Goal: Task Accomplishment & Management: Complete application form

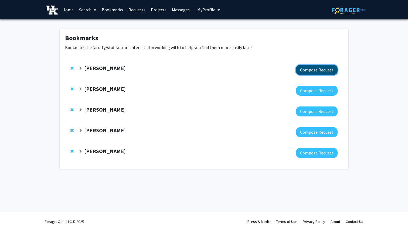
click at [314, 69] on button "Compose Request" at bounding box center [317, 70] width 42 height 10
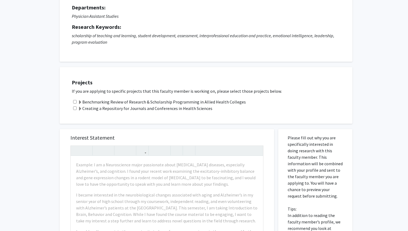
scroll to position [56, 0]
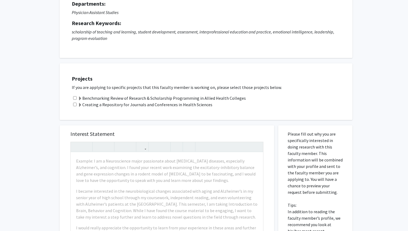
click at [144, 97] on label "Benchmarking Review of Research & Scholarship Programming in Allied Health Coll…" at bounding box center [162, 98] width 168 height 6
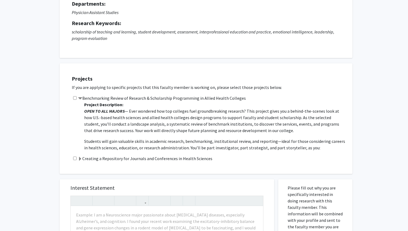
click at [75, 98] on input "checkbox" at bounding box center [75, 98] width 4 height 4
checkbox input "true"
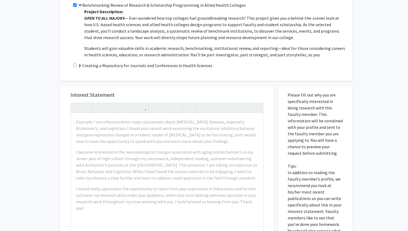
scroll to position [151, 0]
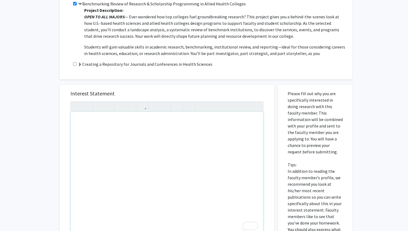
click at [117, 125] on div "To enrich screen reader interactions, please activate Accessibility in Grammarl…" at bounding box center [167, 174] width 193 height 124
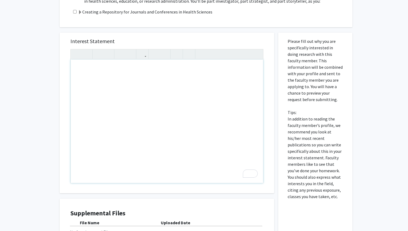
paste div "To enrich screen reader interactions, please activate Accessibility in Grammarl…"
type textarea "<p>I am a Biology major, pre-med, interested in the human body's heart. I am pa…"
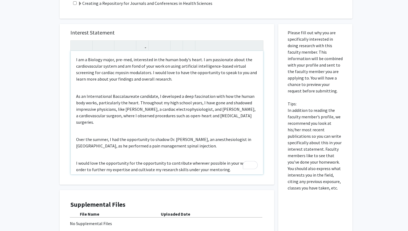
scroll to position [212, 0]
click at [78, 91] on div "I am a Biology major, pre-med, interested in the human body's heart. I am passi…" at bounding box center [167, 113] width 193 height 124
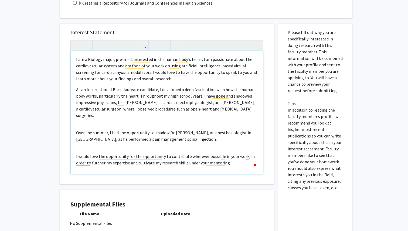
click at [77, 123] on div "I am a Biology major, pre-med, interested in the human body's heart. I am passi…" at bounding box center [167, 113] width 193 height 124
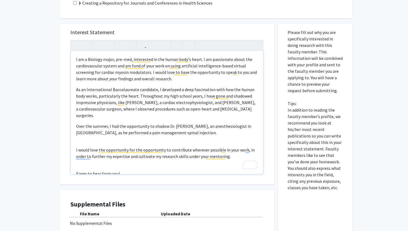
click at [85, 139] on div "I am a Biology major, pre-med, interested in the human body's heart. I am passi…" at bounding box center [167, 113] width 193 height 124
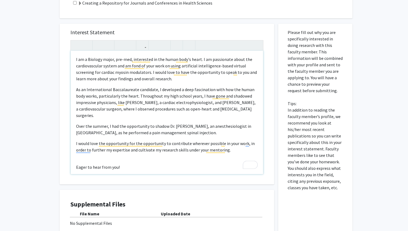
click at [86, 161] on div "I am a Biology major, pre-med, interested in the human body's heart. I am passi…" at bounding box center [167, 113] width 193 height 124
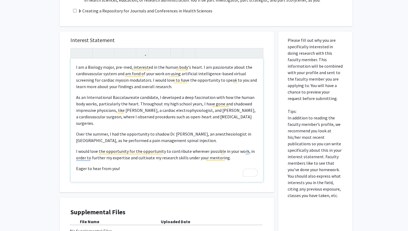
scroll to position [202, 0]
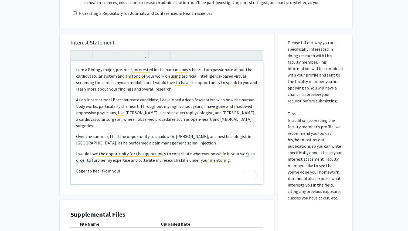
click at [75, 102] on div "I am a Biology major, pre-med, interested in the human body's heart. I am passi…" at bounding box center [167, 123] width 193 height 124
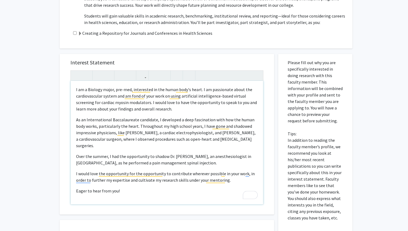
scroll to position [180, 0]
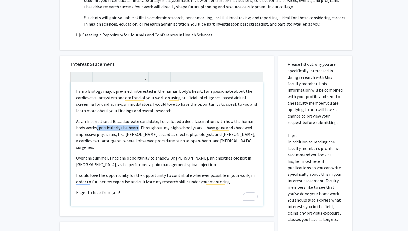
drag, startPoint x: 137, startPoint y: 126, endPoint x: 96, endPoint y: 126, distance: 40.8
click at [96, 126] on span "As an International Baccalaureate candidate, I developed a deep fascination wit…" at bounding box center [166, 134] width 180 height 31
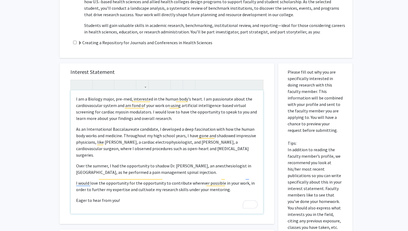
scroll to position [173, 0]
click at [107, 163] on p "Over the summer, I had the opportunity to shadow Dr. [PERSON_NAME], an anesthes…" at bounding box center [167, 169] width 182 height 13
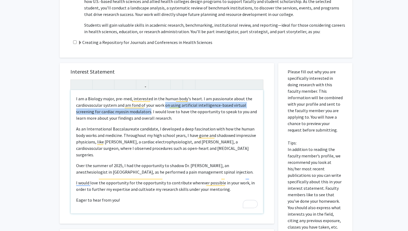
drag, startPoint x: 164, startPoint y: 106, endPoint x: 150, endPoint y: 113, distance: 16.1
click at [150, 113] on p "I am a Biology major, pre-med, interested in the human body's heart. I am passi…" at bounding box center [167, 109] width 182 height 26
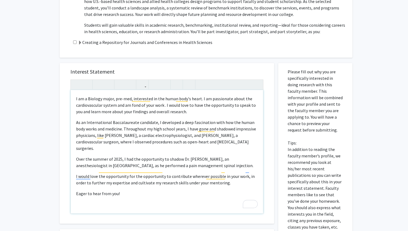
type textarea "<p>I am a Biology major, pre-med, interested in the human body's heart. I am pa…"
click at [189, 111] on p "I am a Biology major, pre-med, interested in the human body's heart. I am passi…" at bounding box center [167, 105] width 182 height 19
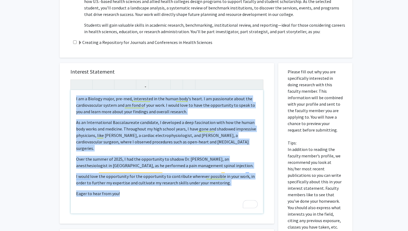
copy div "I am a Biology major, pre-med, interested in the human body's heart. I am passi…"
click at [189, 111] on p "I am a Biology major, pre-med, interested in the human body's heart. I am passi…" at bounding box center [167, 105] width 182 height 19
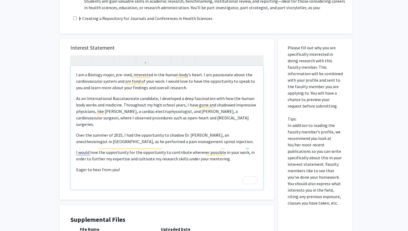
scroll to position [203, 0]
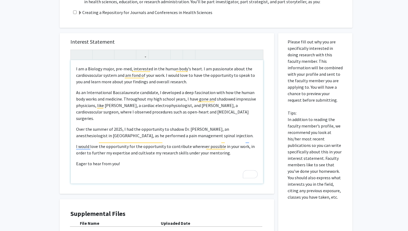
click at [127, 170] on div "I am a Biology major, pre-med, interested in the human body's heart. I am passi…" at bounding box center [167, 122] width 193 height 124
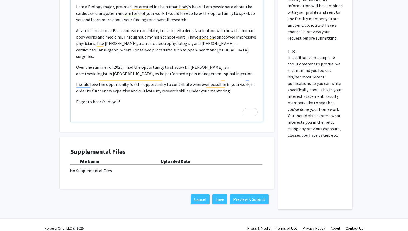
scroll to position [262, 0]
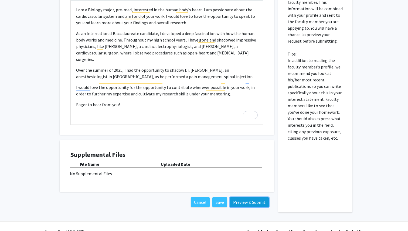
click at [242, 203] on button "Preview & Submit" at bounding box center [249, 203] width 39 height 10
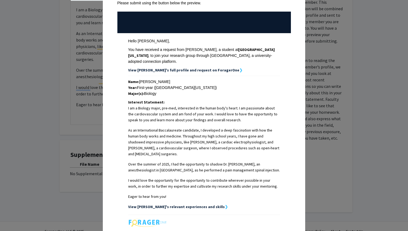
scroll to position [109, 0]
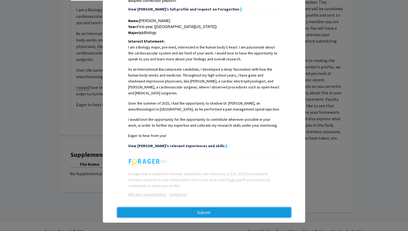
click at [180, 208] on button "Submit" at bounding box center [204, 213] width 174 height 10
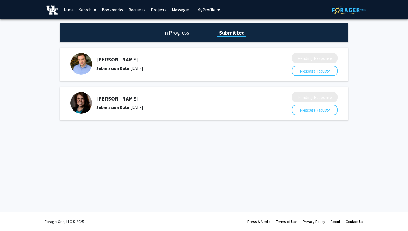
click at [117, 8] on link "Bookmarks" at bounding box center [112, 9] width 27 height 19
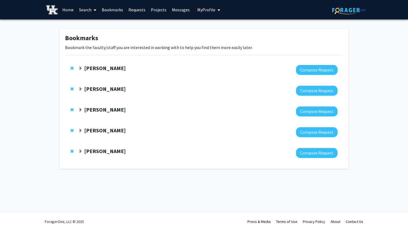
click at [178, 14] on link "Messages" at bounding box center [180, 9] width 23 height 19
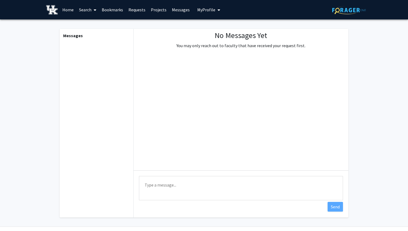
click at [169, 12] on link "Messages" at bounding box center [180, 9] width 23 height 19
click at [162, 12] on link "Projects" at bounding box center [158, 9] width 21 height 19
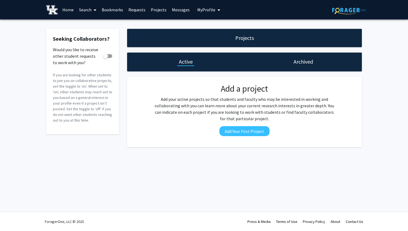
click at [174, 10] on link "Messages" at bounding box center [180, 9] width 23 height 19
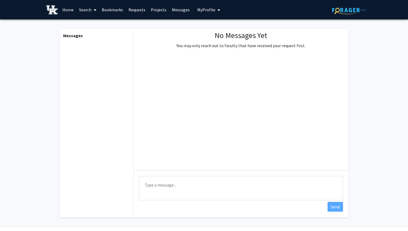
click at [112, 8] on link "Bookmarks" at bounding box center [112, 9] width 27 height 19
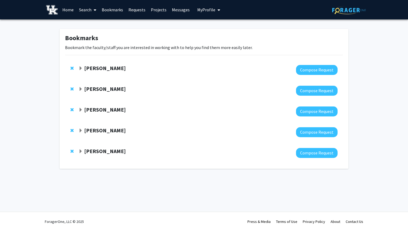
click at [72, 69] on span "Remove Leslie Woltenberg from bookmarks" at bounding box center [71, 68] width 3 height 4
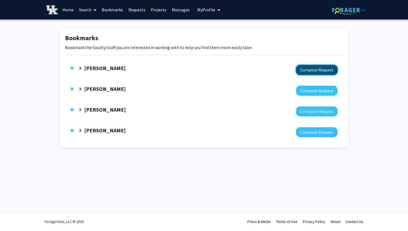
click at [300, 68] on button "Compose Request" at bounding box center [317, 70] width 42 height 10
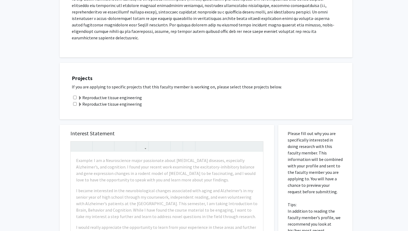
scroll to position [149, 0]
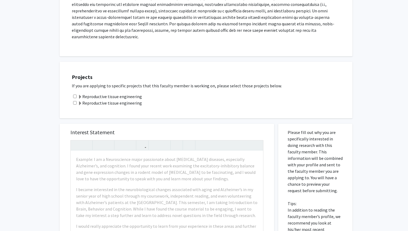
click at [79, 95] on span at bounding box center [80, 97] width 4 height 4
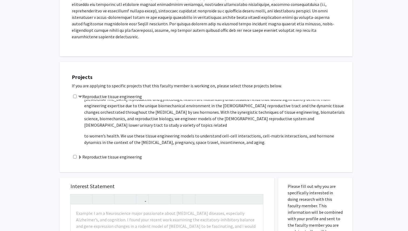
scroll to position [65, 0]
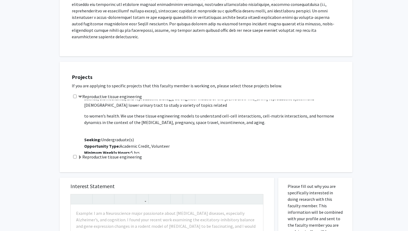
click at [74, 93] on div "Reproductive tissue engineering Project Description: Seeking undergraduate stud…" at bounding box center [209, 123] width 275 height 60
click at [74, 95] on input "checkbox" at bounding box center [75, 97] width 4 height 4
checkbox input "true"
click at [81, 156] on span at bounding box center [80, 158] width 4 height 4
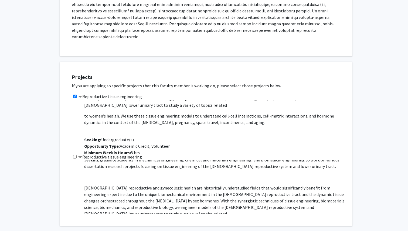
scroll to position [0, 0]
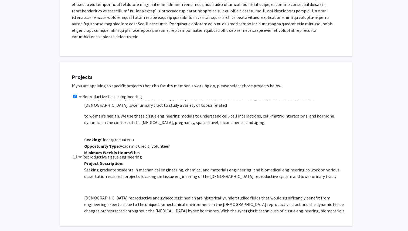
click at [80, 156] on span at bounding box center [80, 158] width 4 height 4
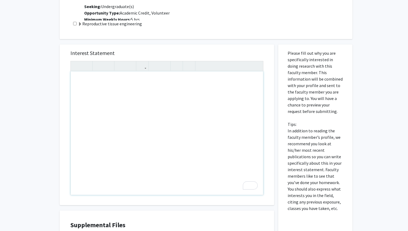
scroll to position [282, 0]
click at [118, 99] on div "To enrich screen reader interactions, please activate Accessibility in Grammarl…" at bounding box center [167, 133] width 193 height 124
paste div "To enrich screen reader interactions, please activate Accessibility in Grammarl…"
type textarea "<p>I am a Biology major, pre-med, interested in the human body's heart. I am pa…"
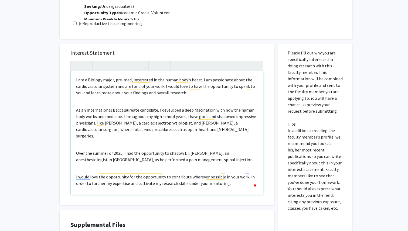
click at [91, 95] on div "I am a Biology major, pre-med, interested in the human body's heart. I am passi…" at bounding box center [167, 133] width 193 height 124
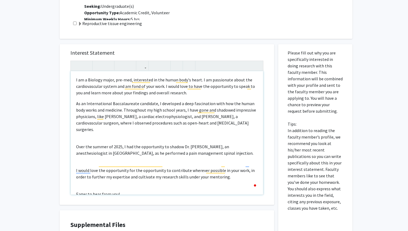
click at [82, 122] on div "I am a Biology major, pre-med, interested in the human body's heart. I am passi…" at bounding box center [167, 133] width 193 height 124
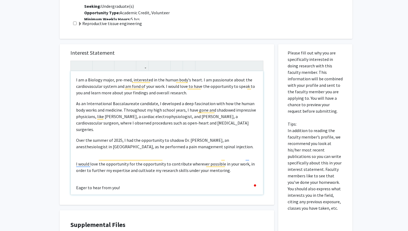
click at [82, 144] on div "I am a Biology major, pre-med, interested in the human body's heart. I am passi…" at bounding box center [167, 133] width 193 height 124
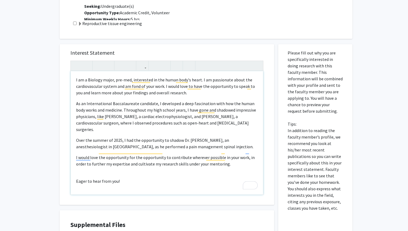
click at [80, 156] on div "I am a Biology major, pre-med, interested in the human body's heart. I am passi…" at bounding box center [167, 133] width 193 height 124
type textarea "<p>I am a Biology major, pre-med, interested in the human body's heart. I am pa…"
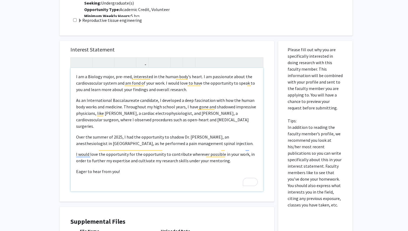
scroll to position [356, 0]
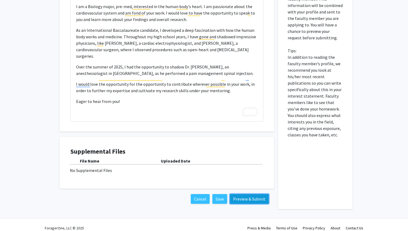
click at [258, 196] on button "Preview & Submit" at bounding box center [249, 199] width 39 height 10
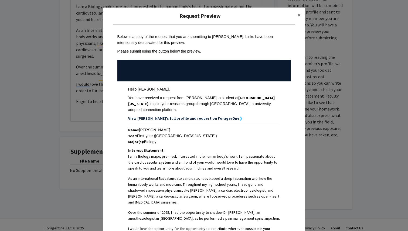
scroll to position [109, 0]
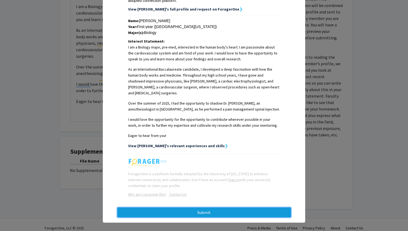
click at [235, 209] on button "Submit" at bounding box center [204, 213] width 174 height 10
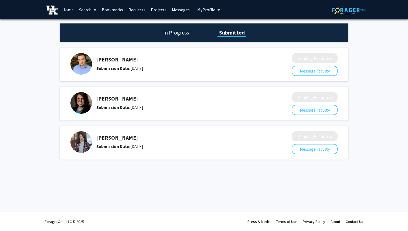
click at [154, 8] on link "Projects" at bounding box center [158, 9] width 21 height 19
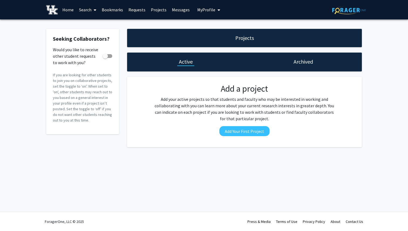
click at [109, 10] on link "Bookmarks" at bounding box center [112, 9] width 27 height 19
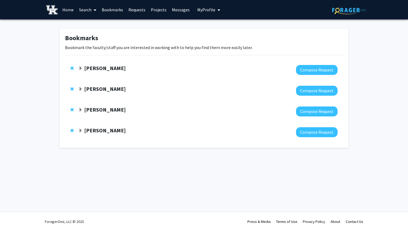
click at [72, 68] on span "Remove Samantha Zambuto from bookmarks" at bounding box center [71, 68] width 3 height 4
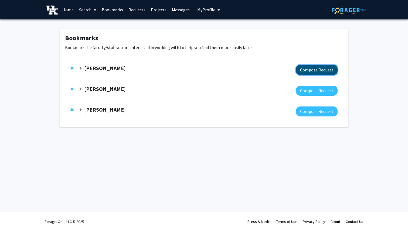
click at [306, 69] on button "Compose Request" at bounding box center [317, 70] width 42 height 10
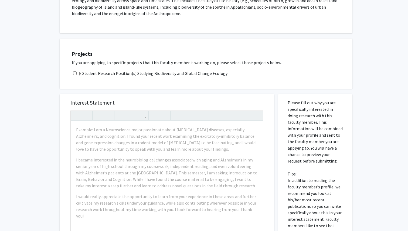
scroll to position [115, 0]
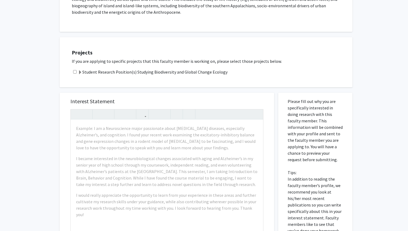
click at [75, 72] on input "checkbox" at bounding box center [75, 72] width 4 height 4
checkbox input "true"
click at [80, 72] on span at bounding box center [80, 72] width 4 height 4
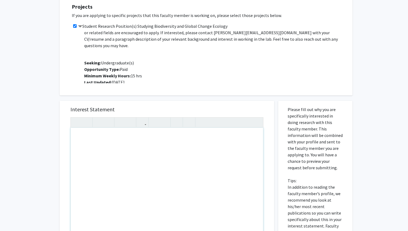
scroll to position [168, 0]
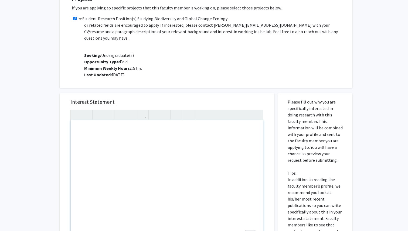
click at [113, 149] on div "To enrich screen reader interactions, please activate Accessibility in Grammarl…" at bounding box center [167, 182] width 193 height 124
paste div "To enrich screen reader interactions, please activate Accessibility in Grammarl…"
type textarea "<p>I am a Biology major, pre-med, interested in the human body's heart. I am pa…"
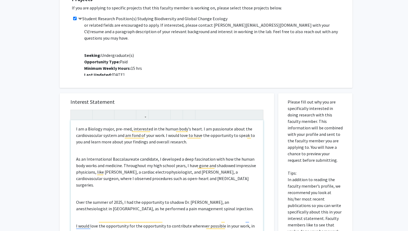
click at [113, 149] on div "I am a Biology major, pre-med, interested in the human body's heart. I am passi…" at bounding box center [167, 182] width 193 height 124
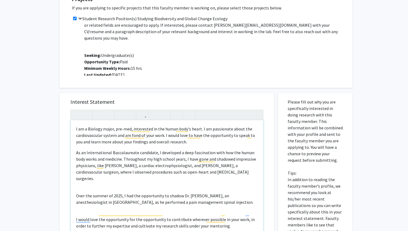
click at [101, 182] on div "I am a Biology major, pre-med, interested in the human body's heart. I am passi…" at bounding box center [167, 182] width 193 height 124
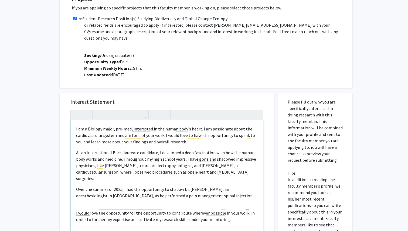
click at [101, 197] on div "I am a Biology major, pre-med, interested in the human body's heart. I am passi…" at bounding box center [167, 182] width 193 height 124
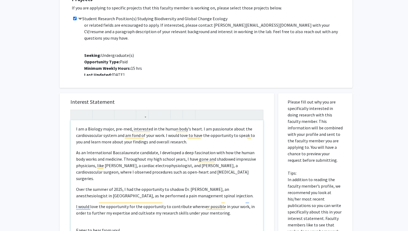
click at [101, 217] on div "I am a Biology major, pre-med, interested in the human body's heart. I am passi…" at bounding box center [167, 182] width 193 height 124
type textarea "<p>I am a Biology major, pre-med, interested in the human body's heart. I am pa…"
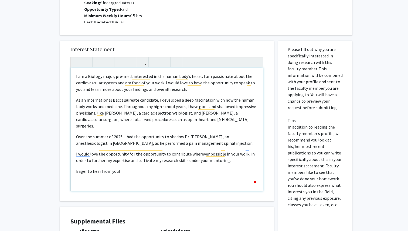
scroll to position [272, 0]
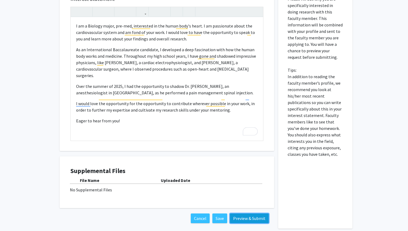
click at [255, 218] on button "Preview & Submit" at bounding box center [249, 219] width 39 height 10
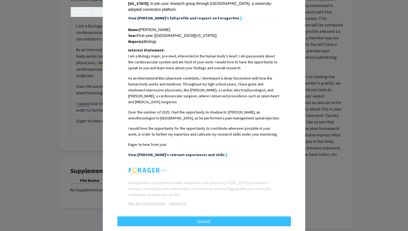
scroll to position [109, 0]
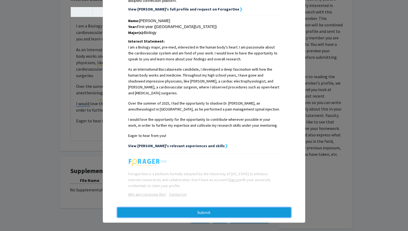
click at [215, 208] on button "Submit" at bounding box center [204, 213] width 174 height 10
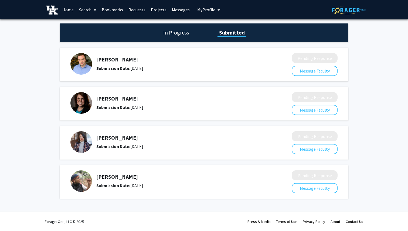
click at [104, 9] on link "Bookmarks" at bounding box center [112, 9] width 27 height 19
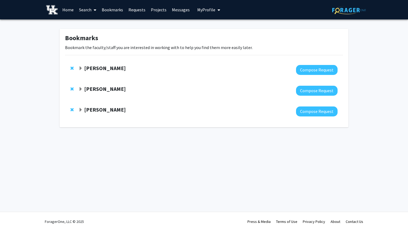
click at [70, 68] on div "[PERSON_NAME] Compose Request" at bounding box center [204, 70] width 278 height 21
click at [72, 68] on span "Remove Joseph Burger from bookmarks" at bounding box center [71, 68] width 3 height 4
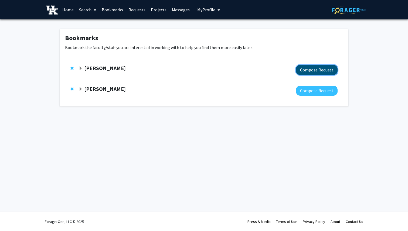
click at [305, 72] on button "Compose Request" at bounding box center [317, 70] width 42 height 10
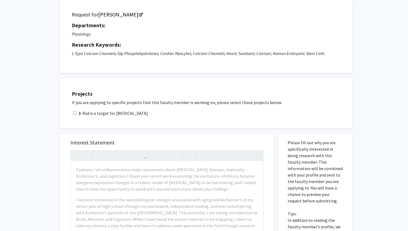
scroll to position [39, 0]
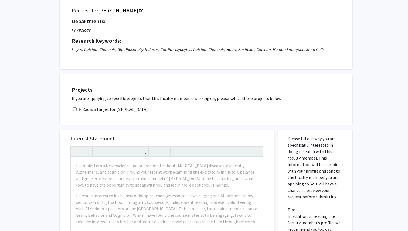
click at [79, 109] on span at bounding box center [80, 110] width 4 height 4
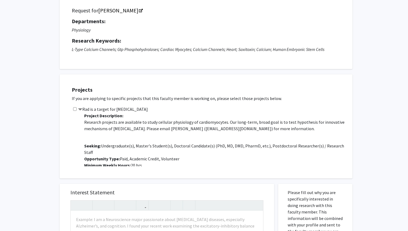
click at [73, 109] on input "checkbox" at bounding box center [75, 109] width 4 height 4
checkbox input "true"
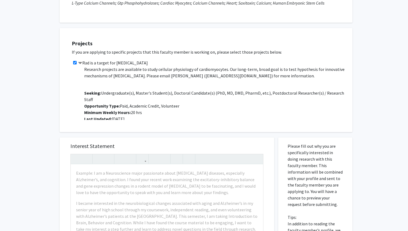
scroll to position [86, 0]
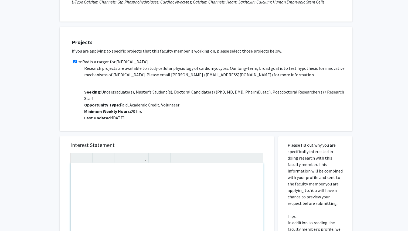
click at [111, 178] on div "To enrich screen reader interactions, please activate Accessibility in Grammarl…" at bounding box center [167, 226] width 193 height 124
paste div "To enrich screen reader interactions, please activate Accessibility in Grammarl…"
type textarea "<p>I am a Biology major, pre-med, interested in the human body's heart. I am pa…"
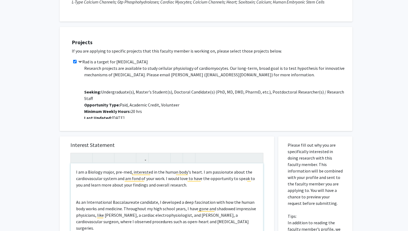
scroll to position [12, 0]
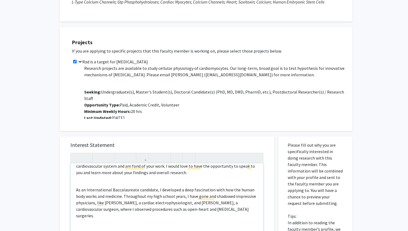
click at [111, 178] on div "I am a Biology major, pre-med, interested in the human body's heart. I am passi…" at bounding box center [167, 226] width 193 height 124
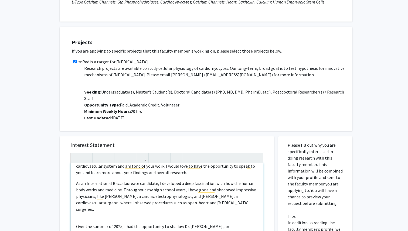
scroll to position [6, 0]
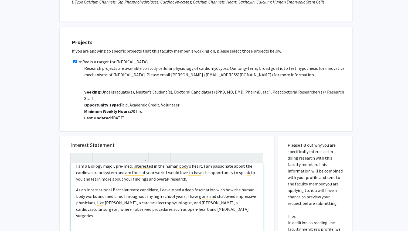
click at [102, 216] on div "I am a Biology major, pre-med, interested in the human body's heart. I am passi…" at bounding box center [167, 226] width 193 height 124
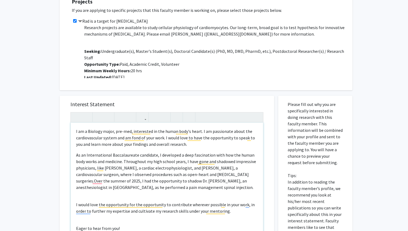
scroll to position [130, 0]
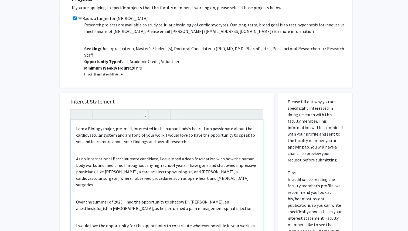
click at [86, 148] on div "I am a Biology major, pre-med, interested in the human body's heart. I am passi…" at bounding box center [167, 182] width 193 height 124
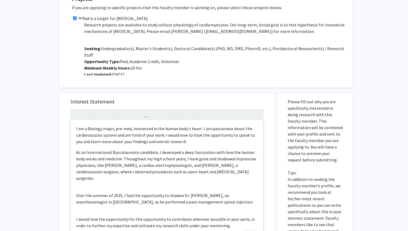
click at [76, 181] on div "I am a Biology major, pre-med, interested in the human body's heart. I am passi…" at bounding box center [167, 182] width 193 height 124
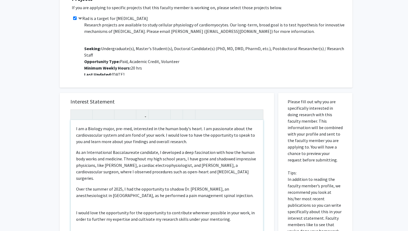
click at [81, 195] on div "I am a Biology major, pre-med, interested in the human body's heart. I am passi…" at bounding box center [167, 182] width 193 height 124
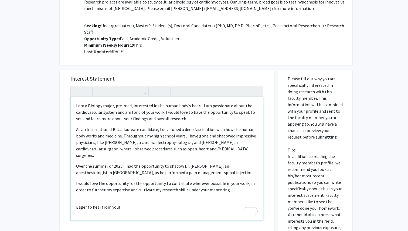
scroll to position [154, 0]
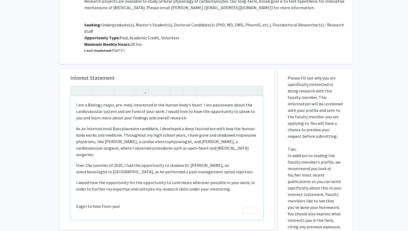
click at [81, 195] on div "I am a Biology major, pre-med, interested in the human body's heart. I am passi…" at bounding box center [167, 158] width 193 height 124
type textarea "<p>I am a Biology major, pre-med, interested in the human body's heart. I am pa…"
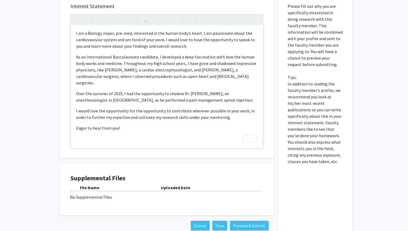
scroll to position [238, 0]
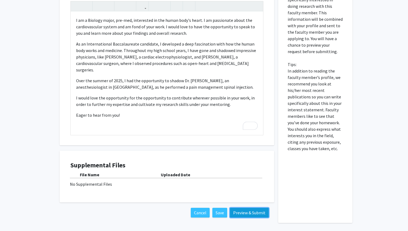
click at [244, 209] on button "Preview & Submit" at bounding box center [249, 213] width 39 height 10
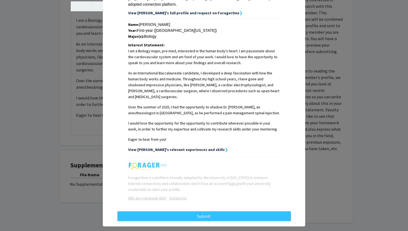
scroll to position [109, 0]
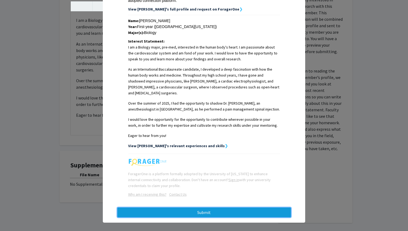
click at [259, 210] on button "Submit" at bounding box center [204, 213] width 174 height 10
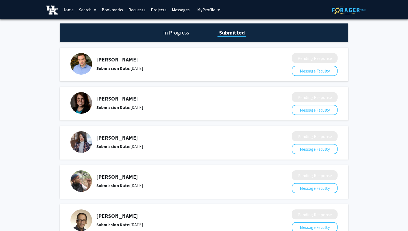
click at [114, 8] on link "Bookmarks" at bounding box center [112, 9] width 27 height 19
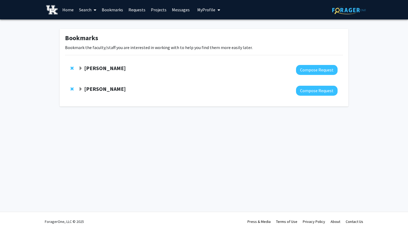
click at [70, 66] on span "Remove Jonathan Satin from bookmarks" at bounding box center [71, 68] width 3 height 4
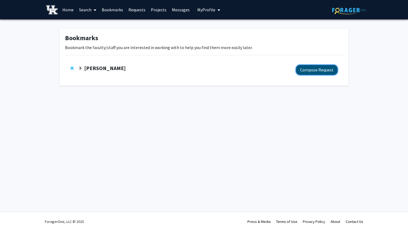
click at [308, 67] on button "Compose Request" at bounding box center [317, 70] width 42 height 10
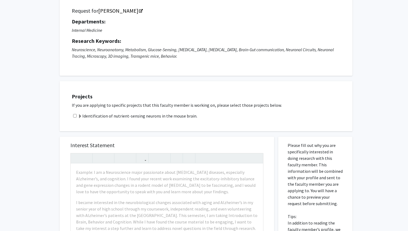
scroll to position [50, 0]
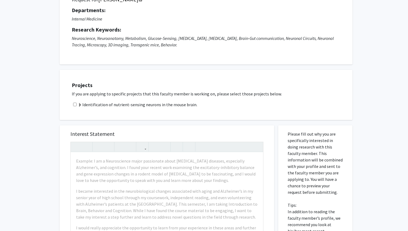
click at [75, 104] on input "checkbox" at bounding box center [75, 105] width 4 height 4
checkbox input "true"
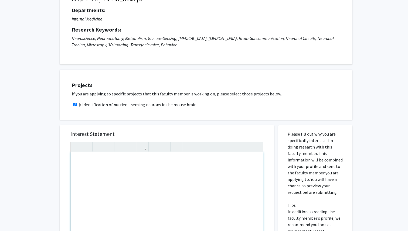
click at [118, 173] on div "To enrich screen reader interactions, please activate Accessibility in Grammarl…" at bounding box center [167, 215] width 193 height 124
paste div "To enrich screen reader interactions, please activate Accessibility in Grammarl…"
type textarea "<p>I am a Biology major, pre-med, interested in the human body's heart. I am pa…"
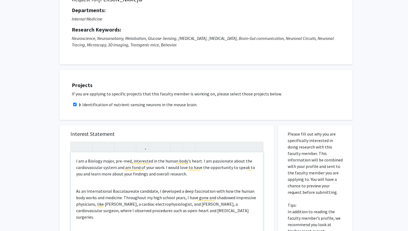
scroll to position [12, 0]
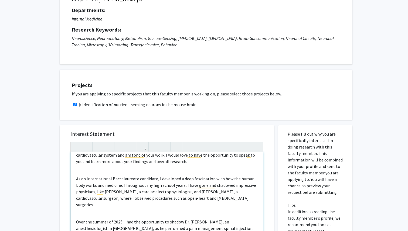
click at [118, 173] on div "I am a Biology major, pre-med, interested in the human body's heart. I am passi…" at bounding box center [167, 215] width 193 height 124
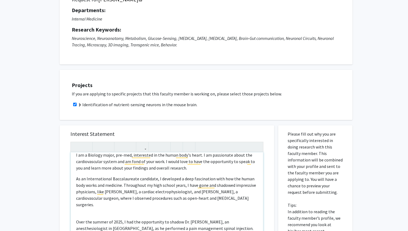
click at [100, 205] on div "I am a Biology major, pre-med, interested in the human body's heart. I am passi…" at bounding box center [167, 215] width 193 height 124
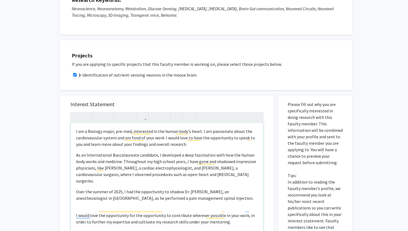
scroll to position [80, 0]
click at [97, 212] on p "I would love the opportunity for the opportunity to contribute wherever possibl…" at bounding box center [167, 218] width 182 height 13
click at [97, 200] on div "I am a Biology major, pre-med, interested in the human body's heart. I am passi…" at bounding box center [167, 185] width 193 height 124
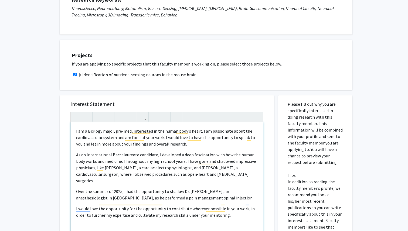
click at [86, 218] on div "I am a Biology major, pre-med, interested in the human body's heart. I am passi…" at bounding box center [167, 185] width 193 height 124
type textarea "<p>I am a Biology major, pre-med, interested in the human body's heart. I am pa…"
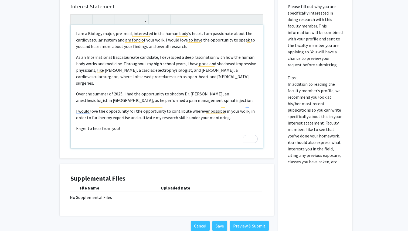
scroll to position [211, 0]
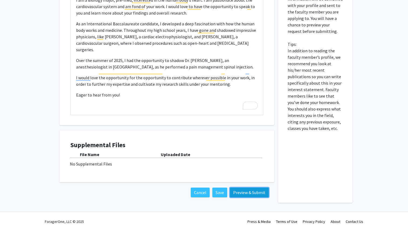
click at [240, 189] on button "Preview & Submit" at bounding box center [249, 193] width 39 height 10
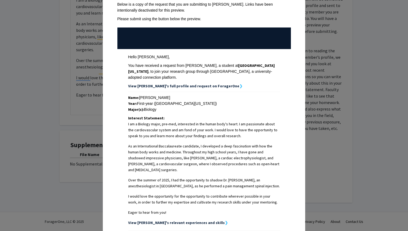
scroll to position [109, 0]
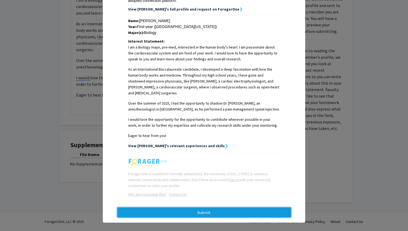
click at [245, 208] on button "Submit" at bounding box center [204, 213] width 174 height 10
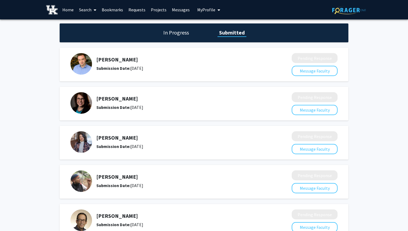
click at [111, 9] on link "Bookmarks" at bounding box center [112, 9] width 27 height 19
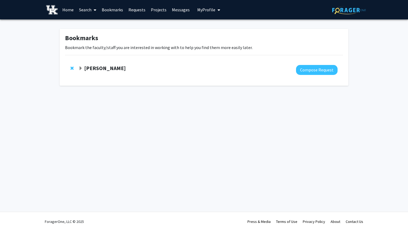
click at [73, 69] on span "Remove Ioannis Papazoglou from bookmarks" at bounding box center [71, 68] width 3 height 4
click at [177, 12] on link "Messages" at bounding box center [180, 9] width 23 height 19
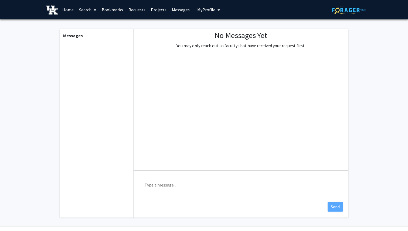
click at [163, 12] on link "Projects" at bounding box center [158, 9] width 21 height 19
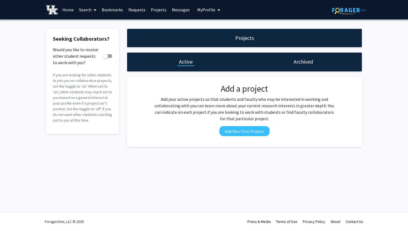
click at [139, 11] on link "Requests" at bounding box center [137, 9] width 22 height 19
